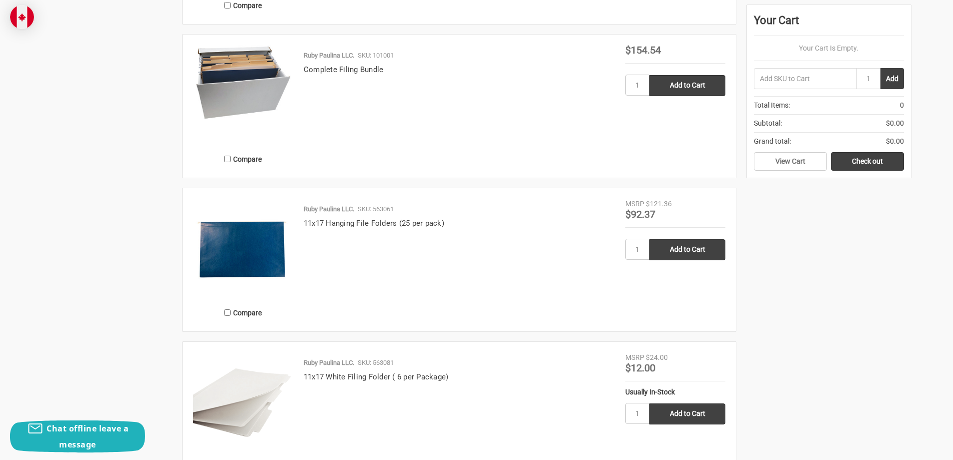
scroll to position [901, 0]
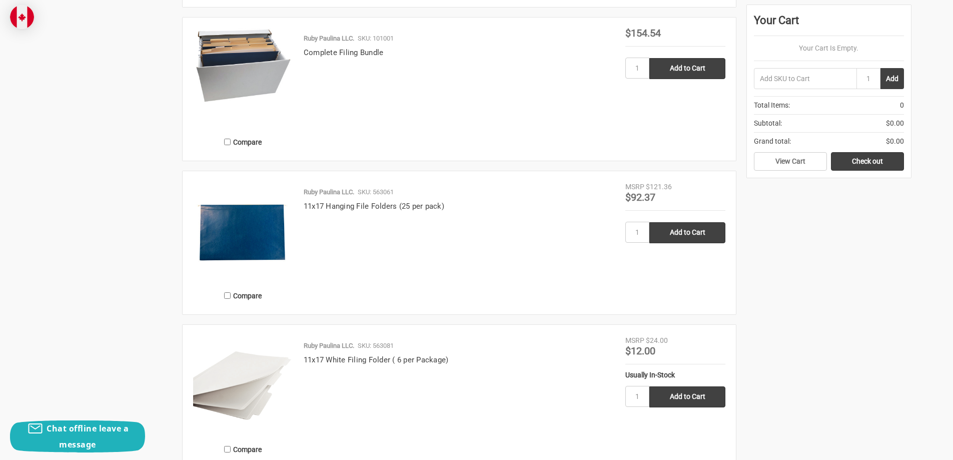
click at [254, 230] on img at bounding box center [243, 232] width 100 height 100
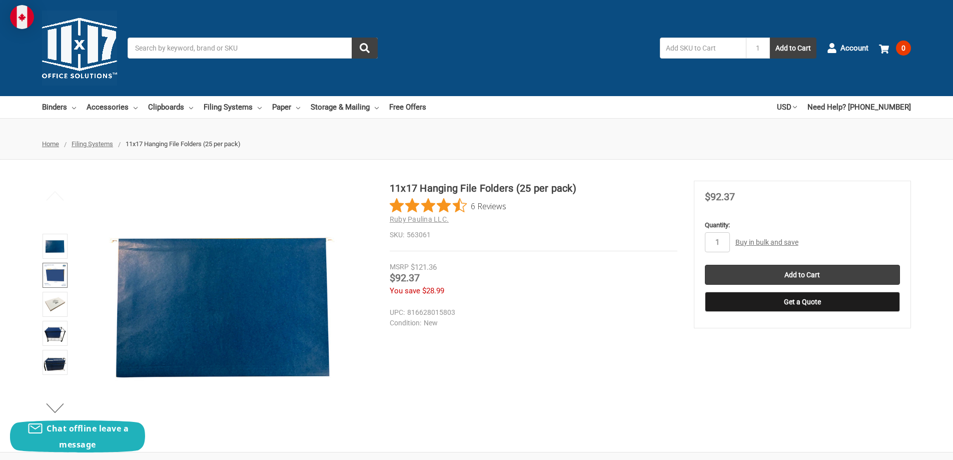
click at [61, 281] on img at bounding box center [55, 275] width 22 height 22
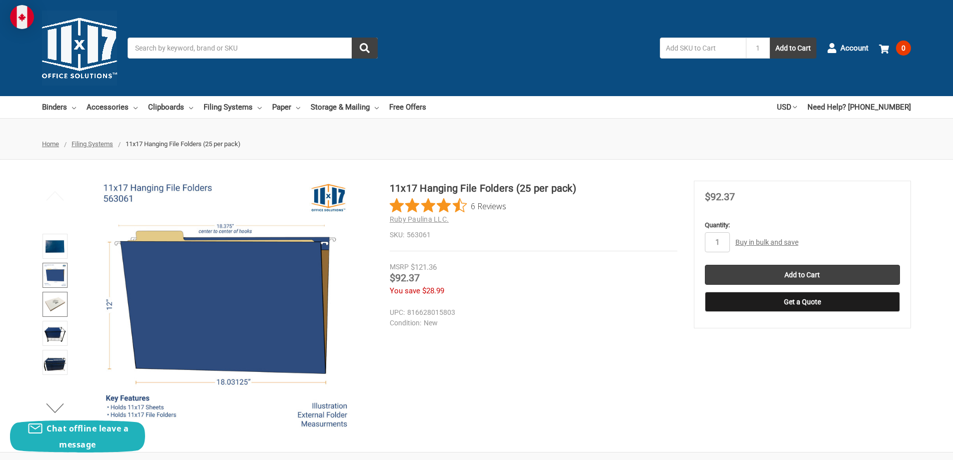
click at [57, 301] on img at bounding box center [55, 304] width 22 height 22
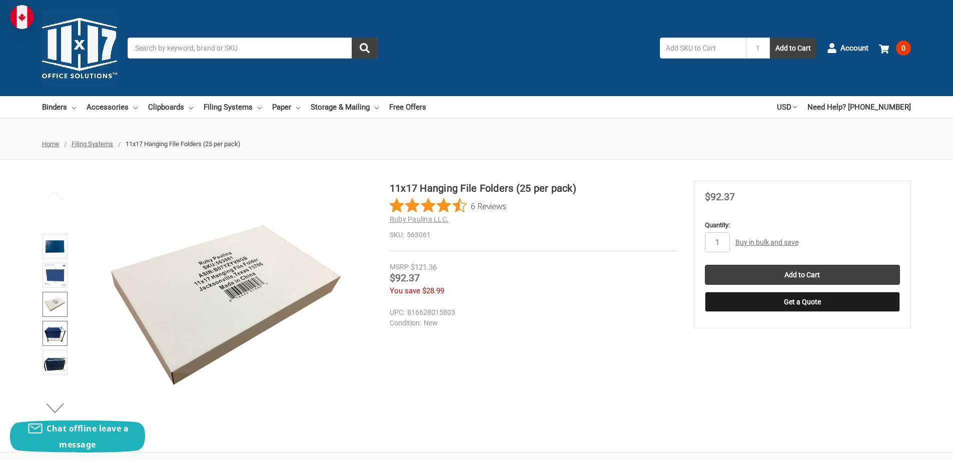
click at [53, 339] on img at bounding box center [55, 333] width 22 height 22
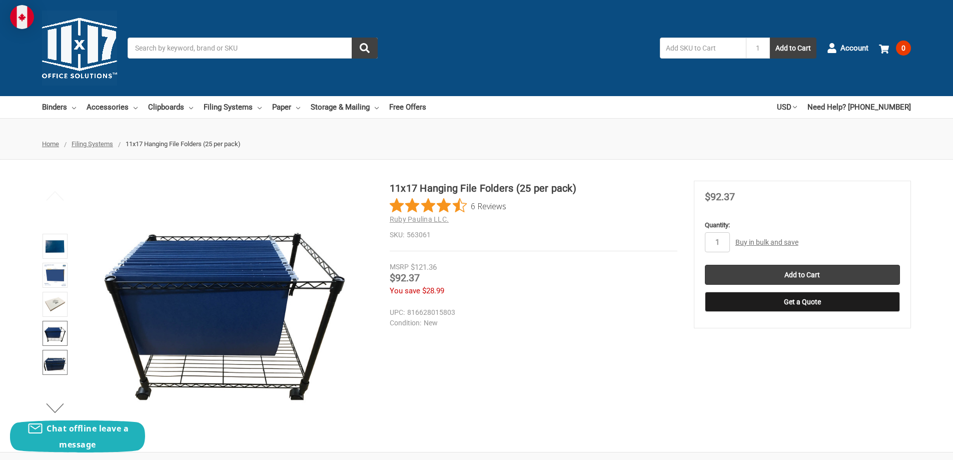
click at [54, 363] on img at bounding box center [55, 362] width 22 height 22
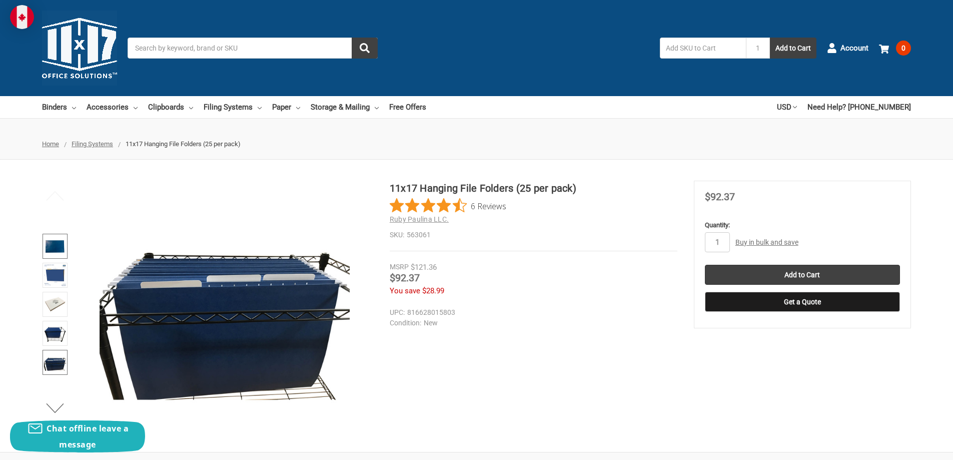
click at [53, 249] on img at bounding box center [55, 246] width 22 height 22
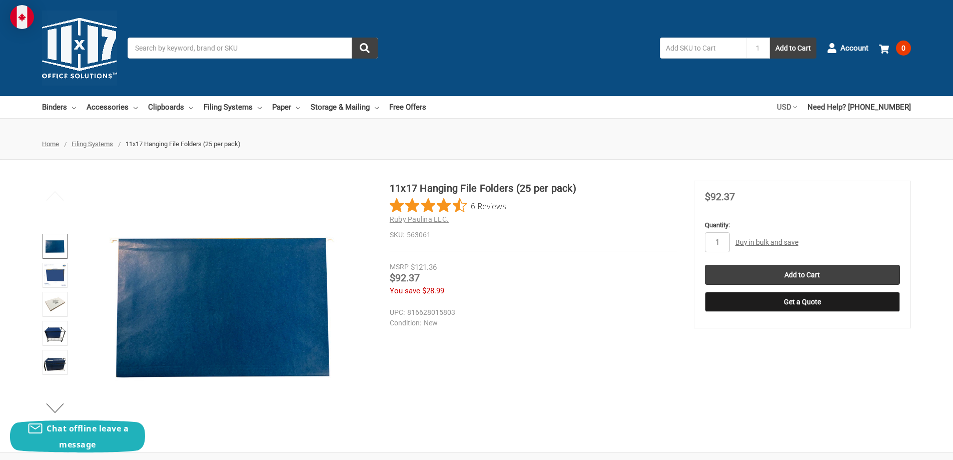
click at [797, 105] on link "USD" at bounding box center [787, 107] width 20 height 22
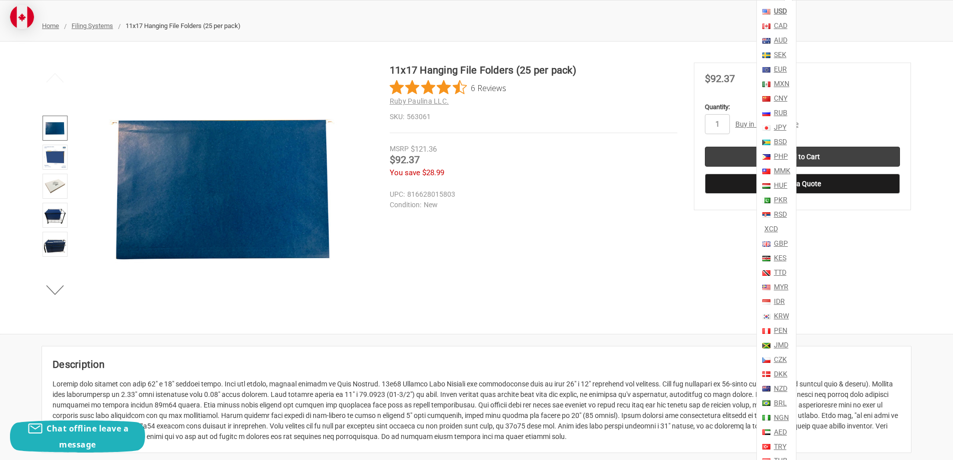
click at [788, 25] on link "CAD" at bounding box center [780, 26] width 16 height 15
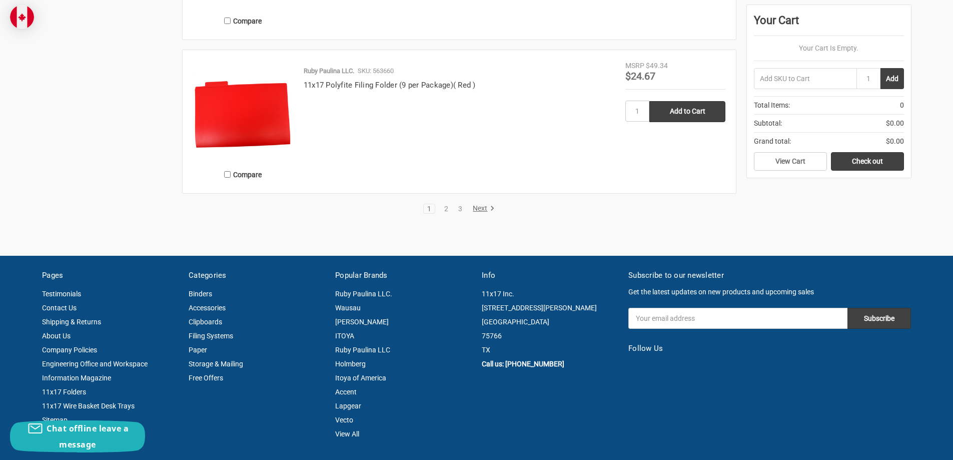
scroll to position [2152, 0]
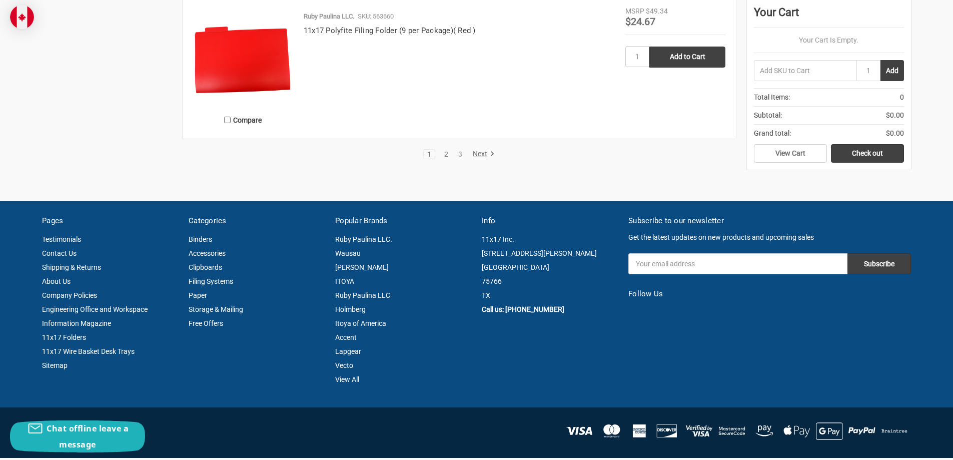
click at [443, 151] on link "2" at bounding box center [446, 154] width 11 height 7
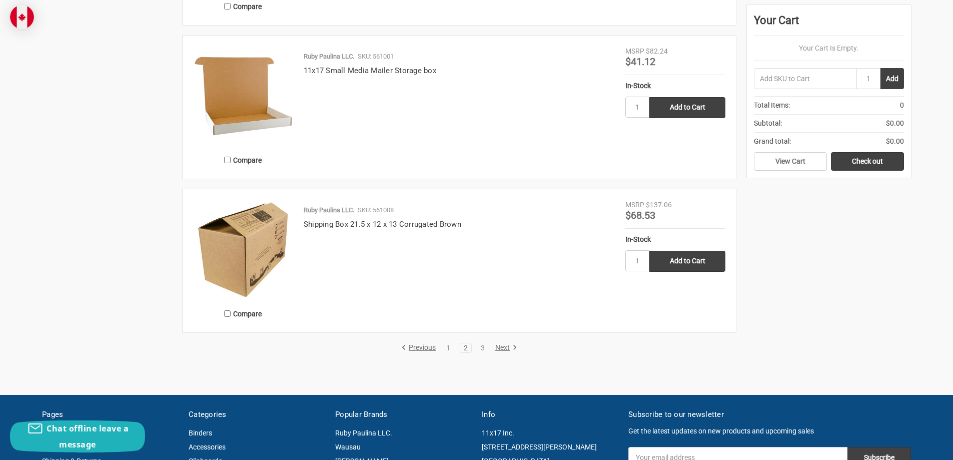
scroll to position [1901, 0]
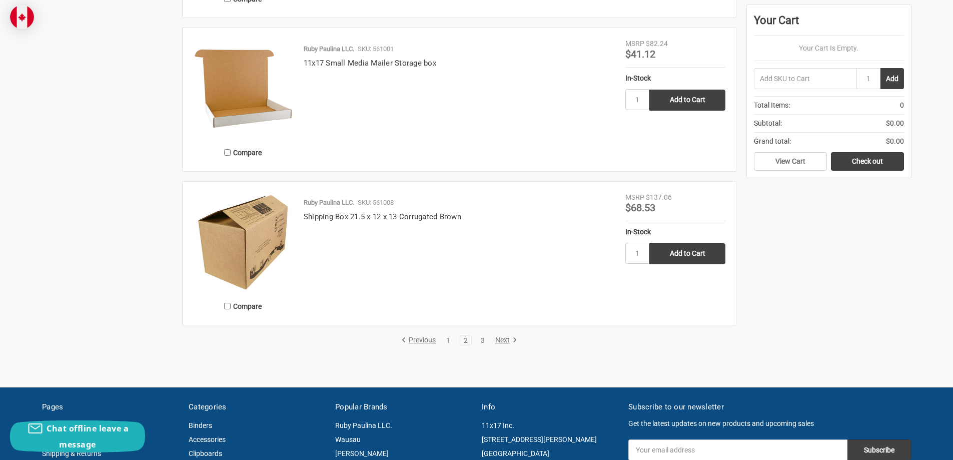
click at [485, 339] on link "3" at bounding box center [482, 340] width 11 height 7
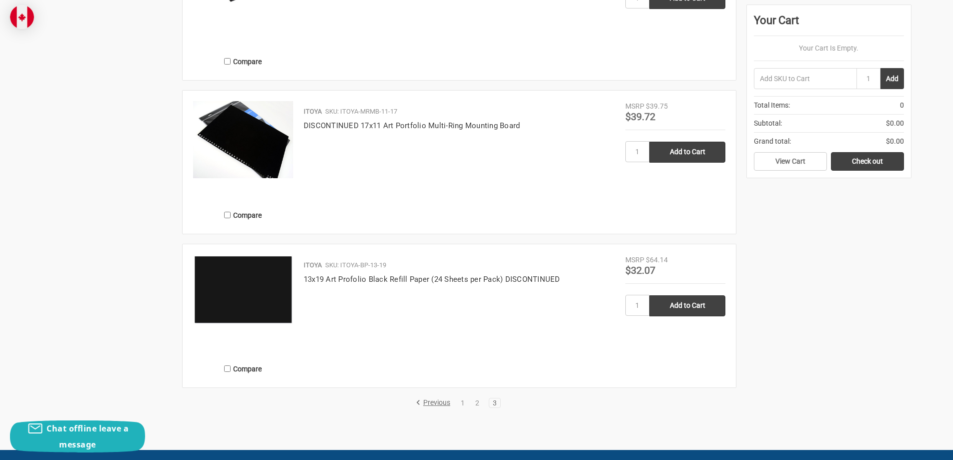
scroll to position [1251, 0]
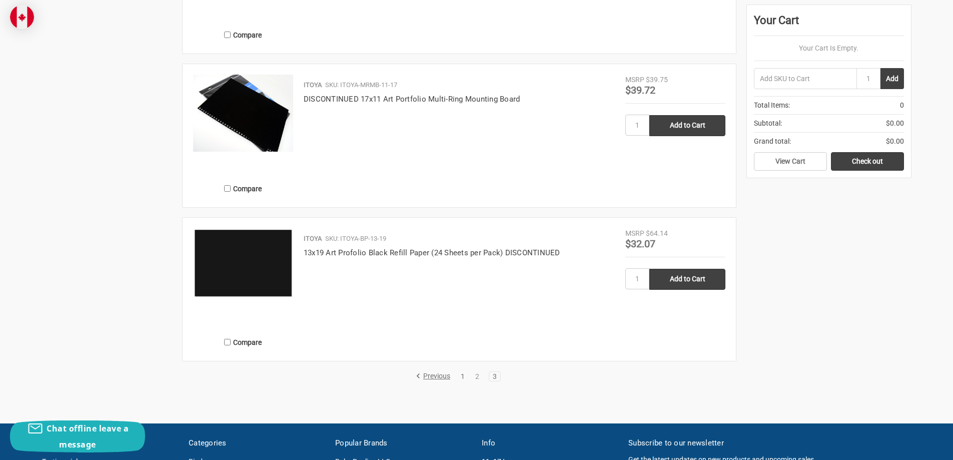
click at [463, 377] on link "1" at bounding box center [462, 376] width 11 height 7
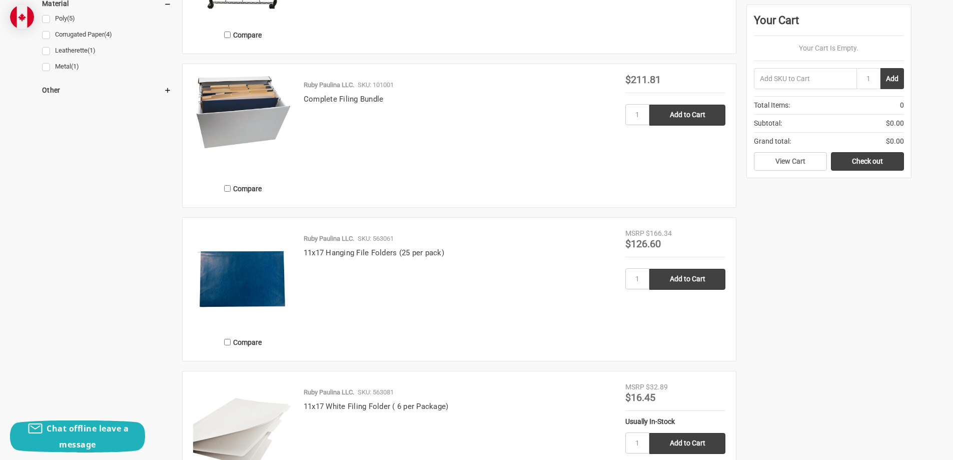
scroll to position [851, 0]
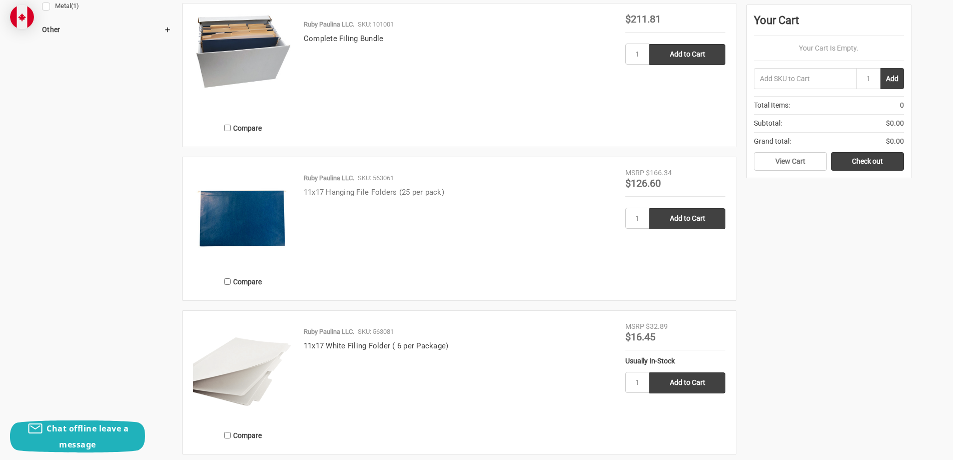
click at [367, 191] on link "11x17 Hanging File Folders (25 per pack)" at bounding box center [374, 192] width 141 height 9
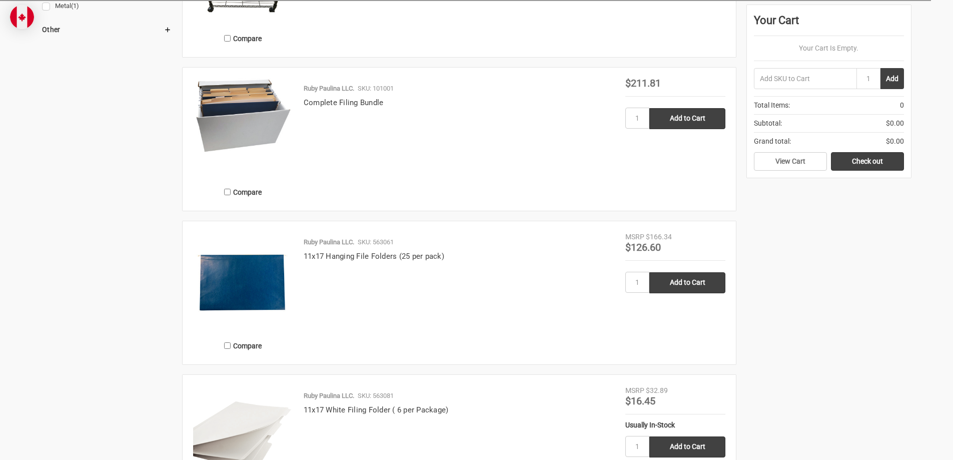
scroll to position [851, 0]
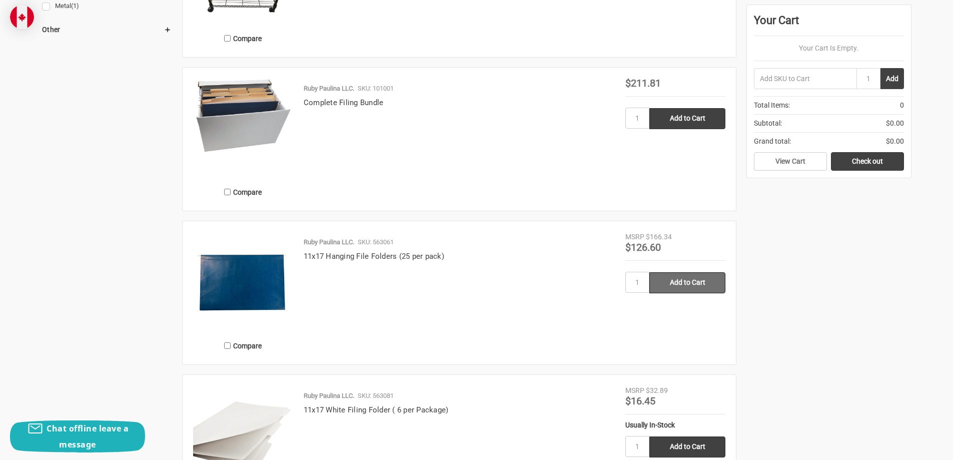
click at [674, 283] on input "Add to Cart" at bounding box center [687, 282] width 76 height 21
type input "Add to Cart"
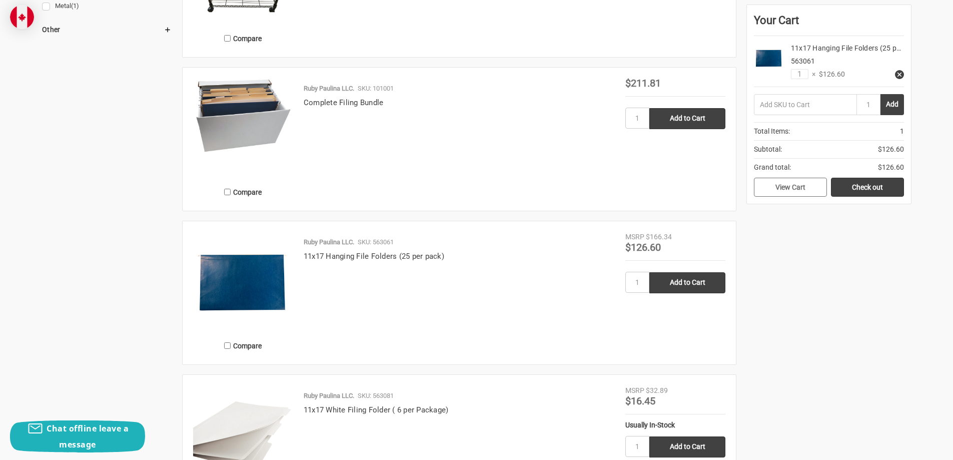
click at [790, 188] on link "View Cart" at bounding box center [790, 187] width 73 height 19
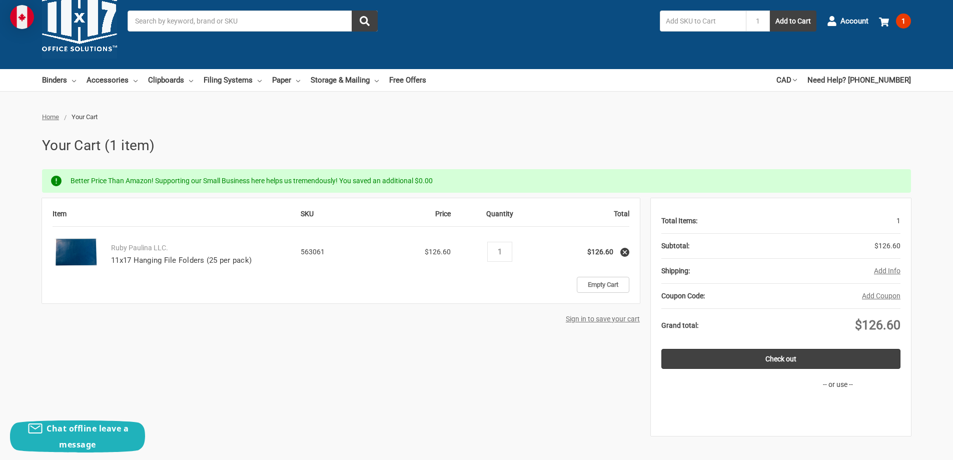
scroll to position [50, 0]
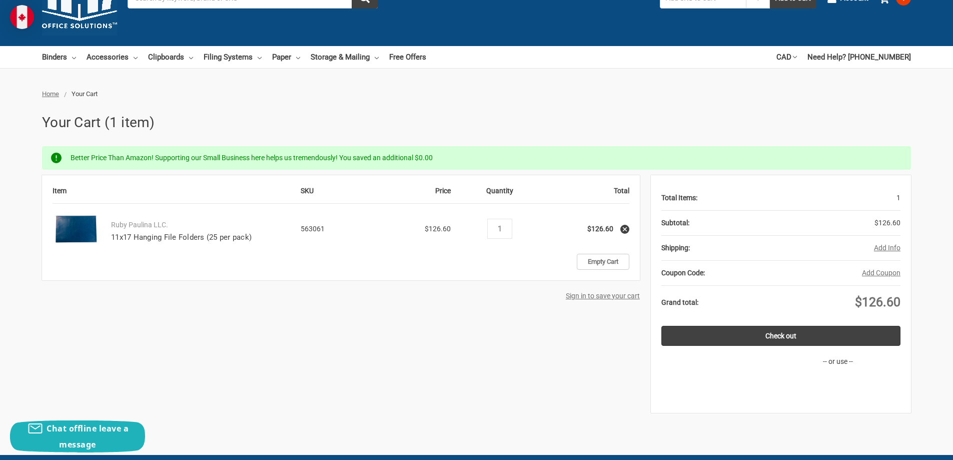
click at [896, 248] on button "Add Info" at bounding box center [887, 248] width 27 height 11
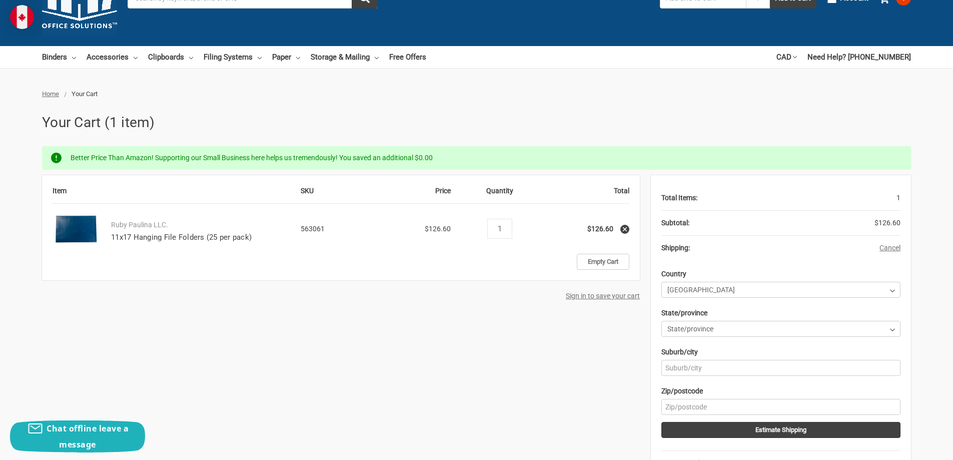
click at [424, 351] on div "Item SKU Price Quantity Total Ruby Paulina LLC. 11x17 Hanging File Folders (25 …" at bounding box center [476, 388] width 869 height 427
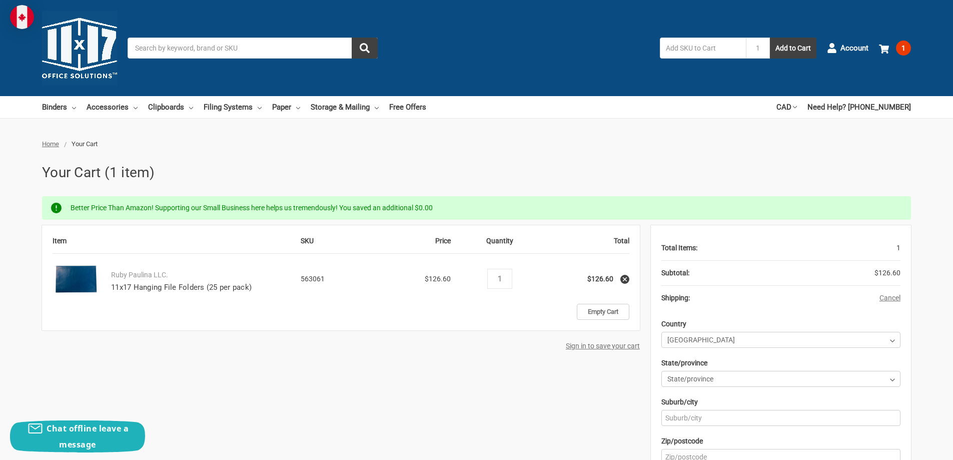
click at [16, 12] on img at bounding box center [22, 17] width 24 height 24
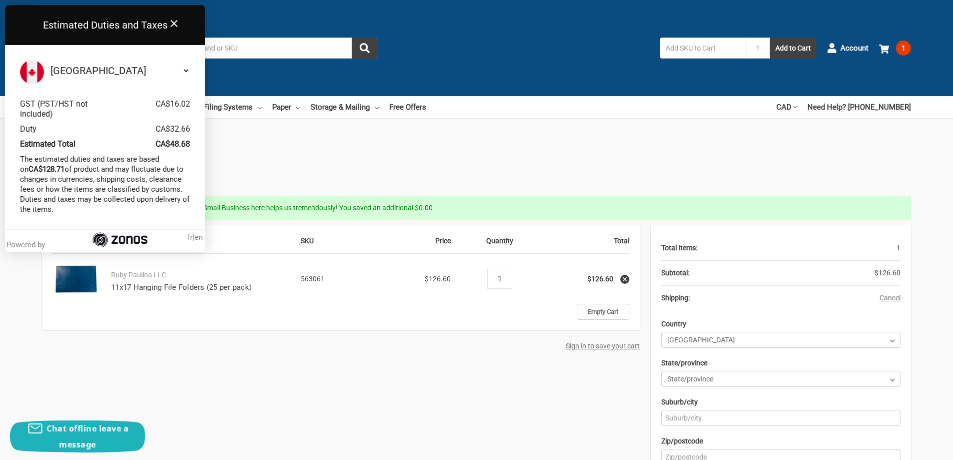
click at [183, 72] on select "Select your country Albania Algeria American Samoa Andorra Angola Anguilla Anti…" at bounding box center [120, 70] width 142 height 21
select select "US"
click at [49, 60] on select "Select your country Albania Algeria American Samoa Andorra Angola Anguilla Anti…" at bounding box center [120, 70] width 142 height 21
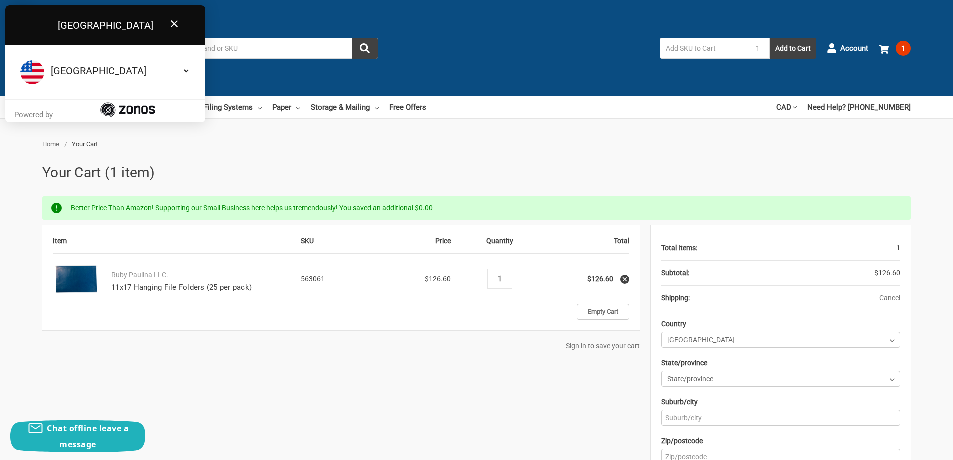
click at [186, 68] on select "Select your country Albania Algeria American Samoa Andorra Angola Anguilla Anti…" at bounding box center [120, 70] width 142 height 21
click at [174, 22] on icon "Close" at bounding box center [174, 24] width 12 height 12
